Goal: Find contact information: Find contact information

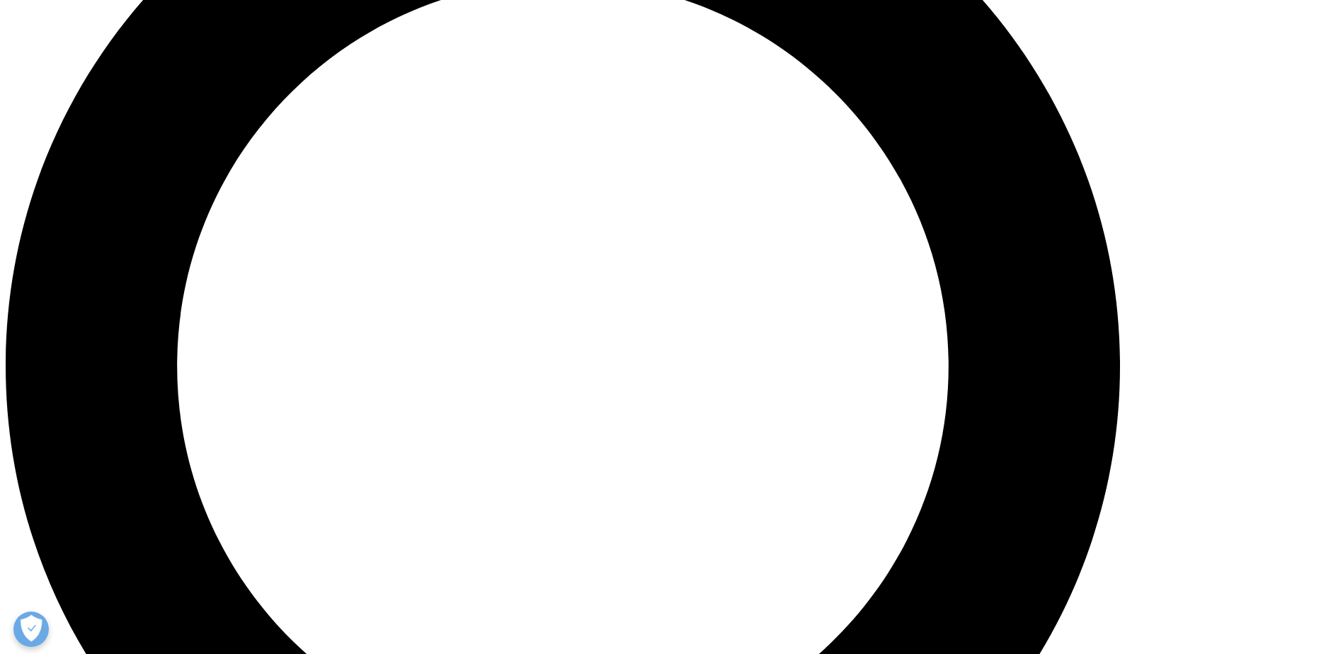
scroll to position [1508, 0]
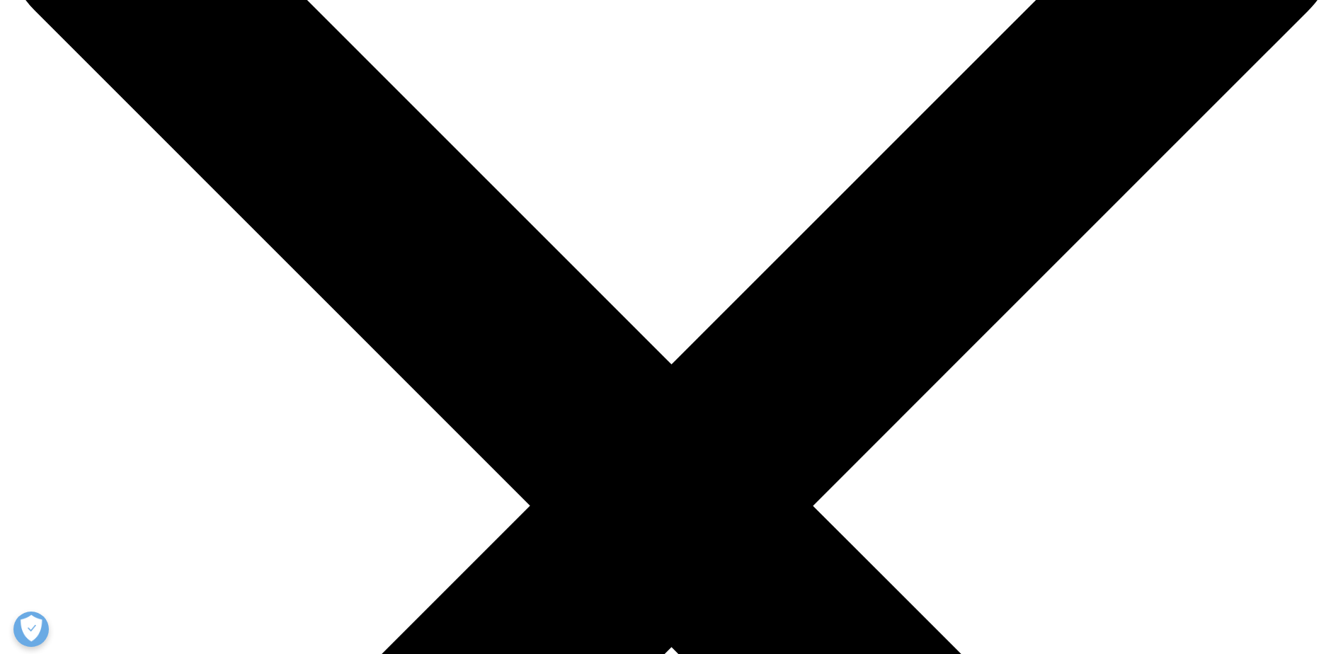
scroll to position [212, 0]
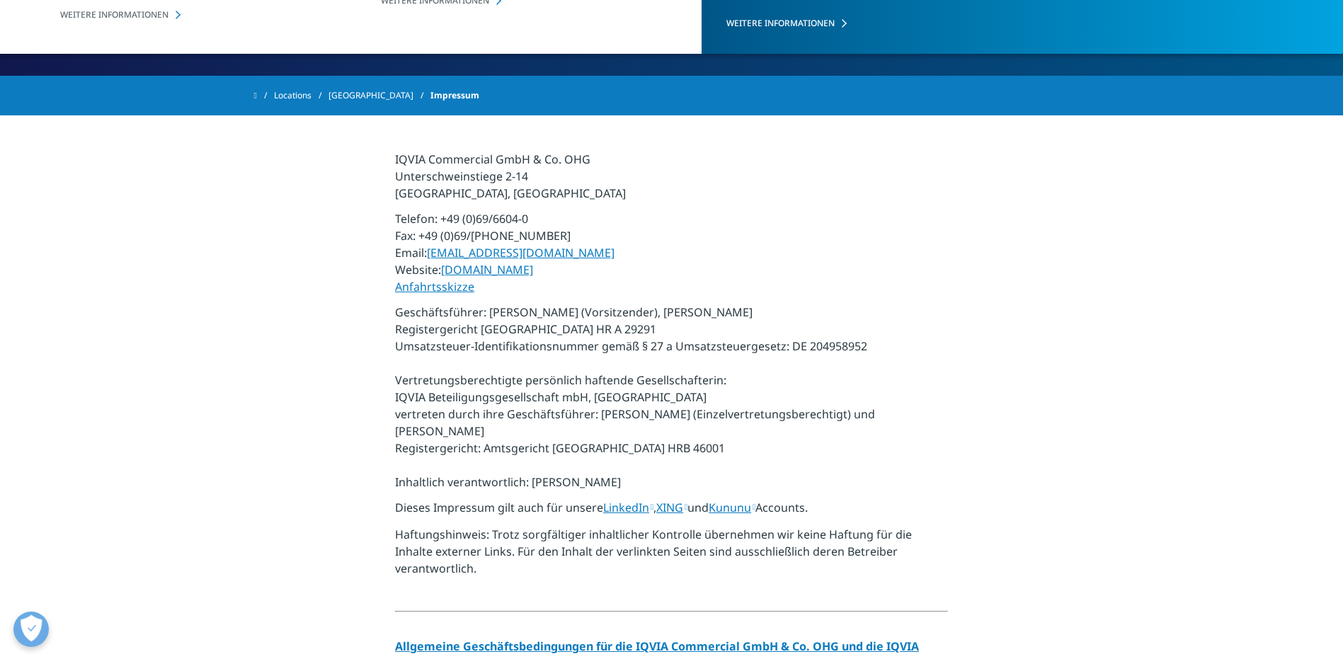
drag, startPoint x: 786, startPoint y: 345, endPoint x: 875, endPoint y: 346, distance: 89.9
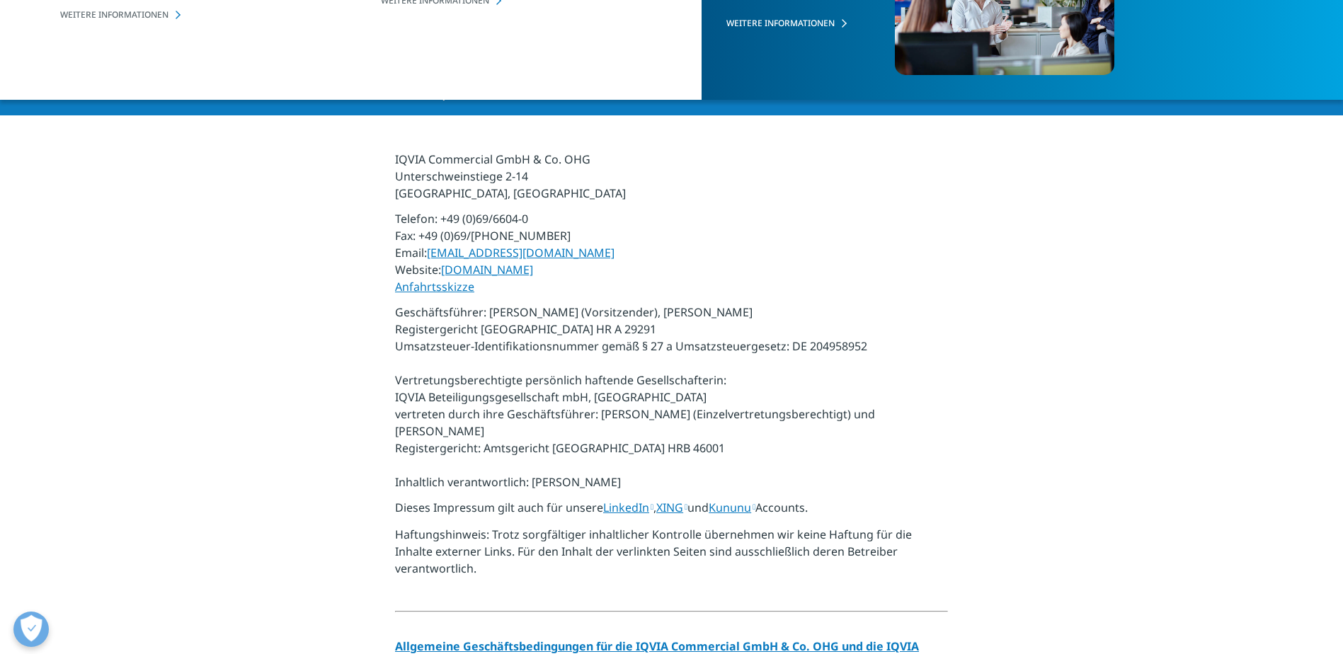
click at [875, 346] on p "Geschäftsführer: Dr. Frank Wartenberg (Vorsitzender), Karsten Immel Registerger…" at bounding box center [671, 401] width 553 height 195
drag, startPoint x: 875, startPoint y: 346, endPoint x: 844, endPoint y: 345, distance: 31.9
copy p "DE 204958952"
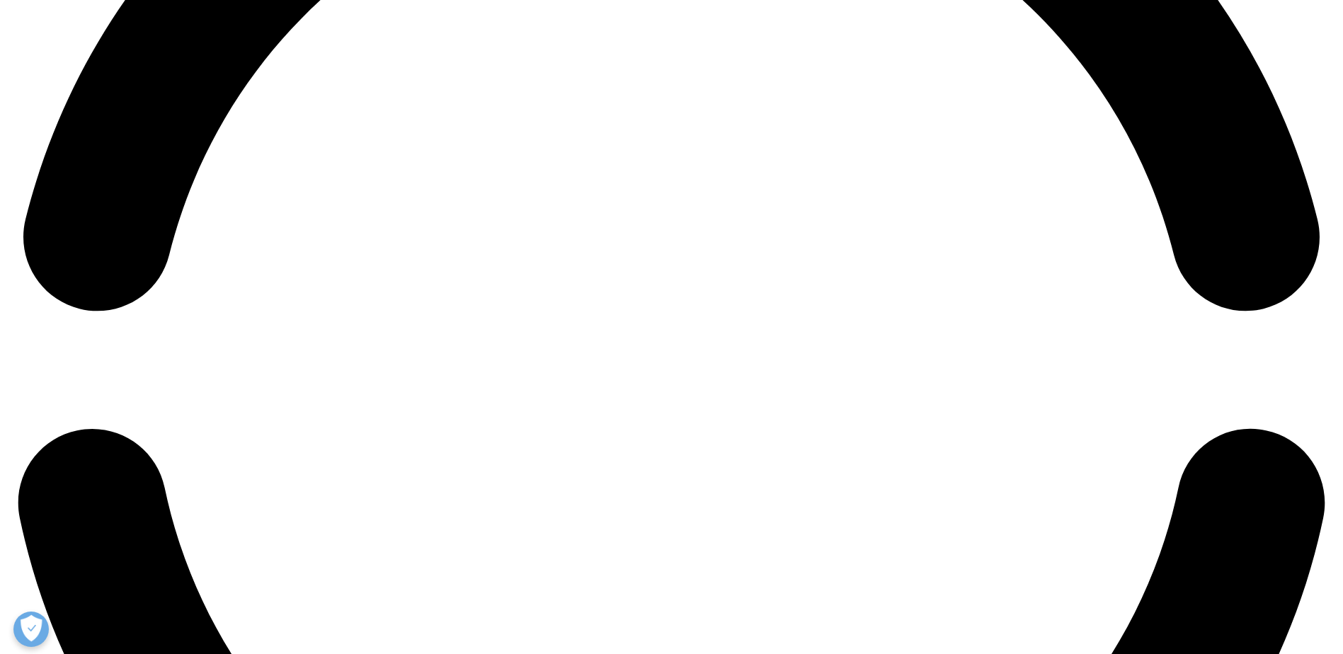
scroll to position [2972, 0]
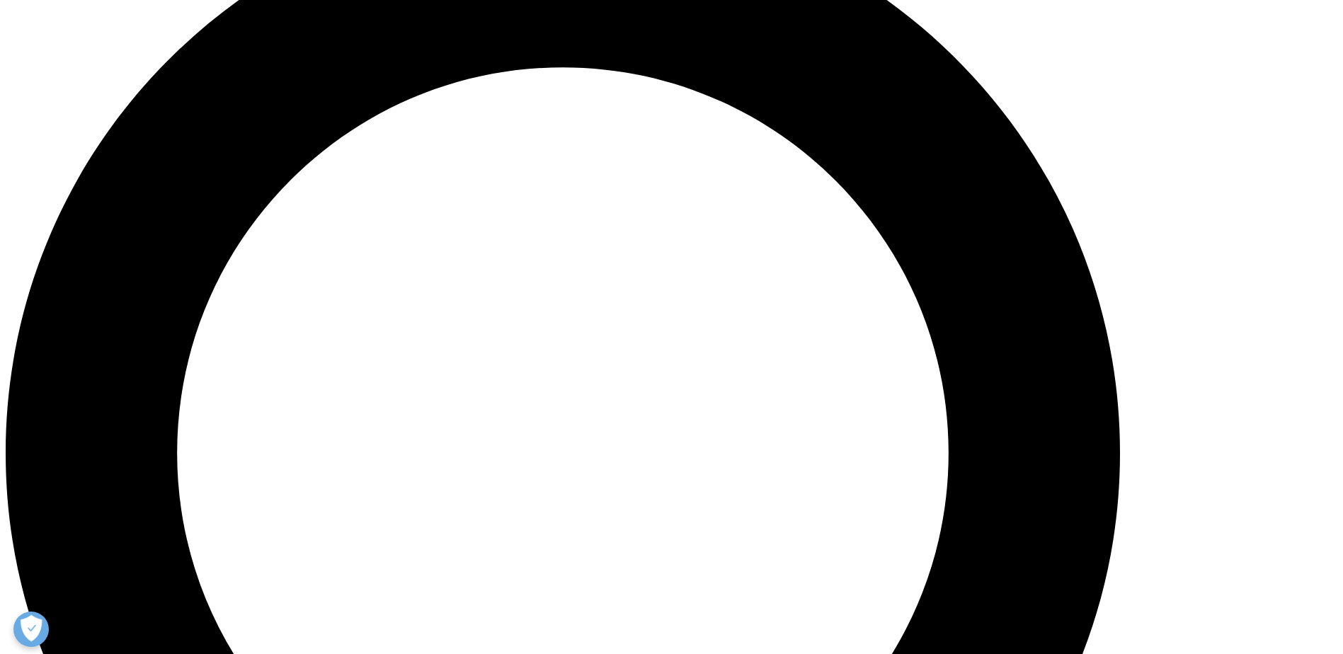
scroll to position [1461, 0]
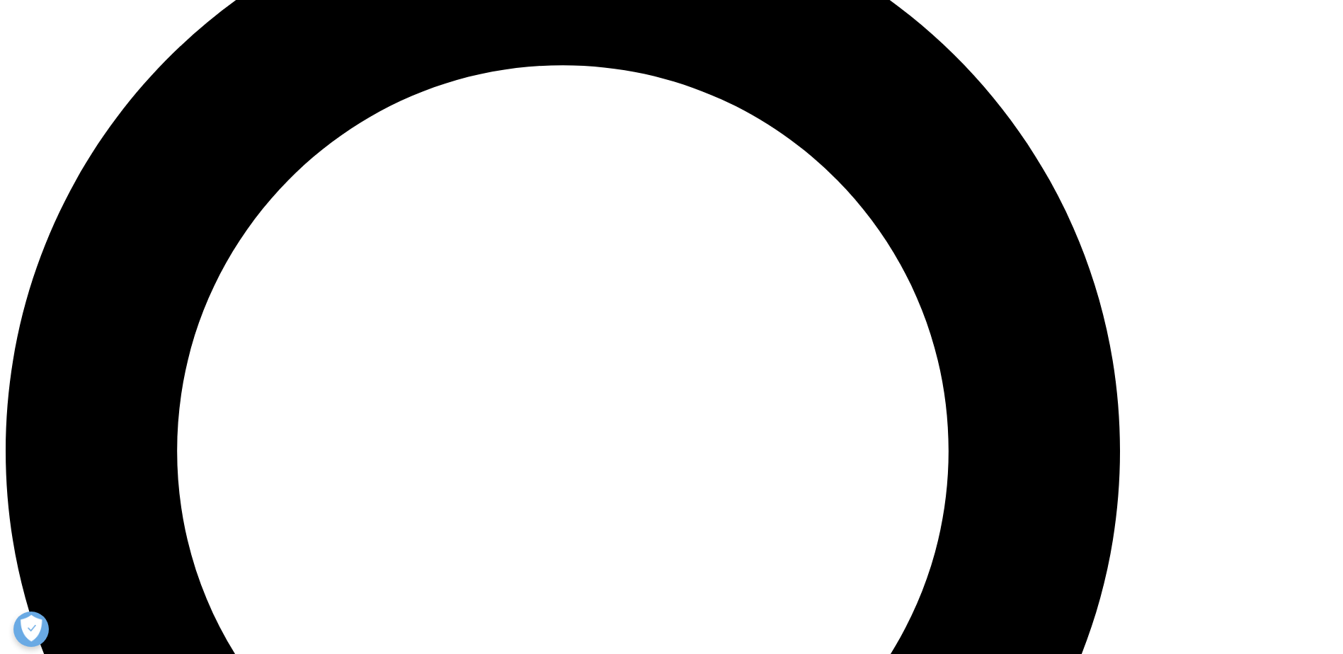
checkbox input "true"
